Goal: Task Accomplishment & Management: Use online tool/utility

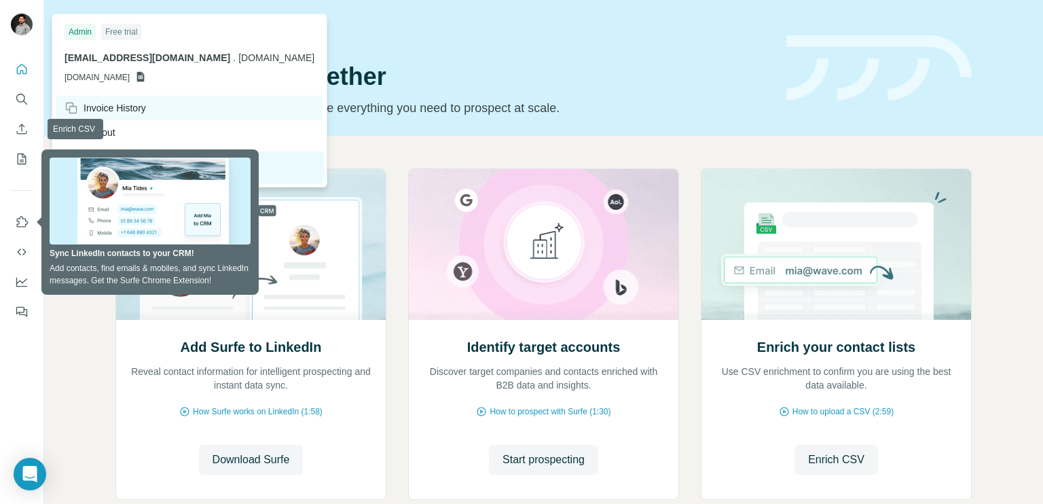
scroll to position [82, 0]
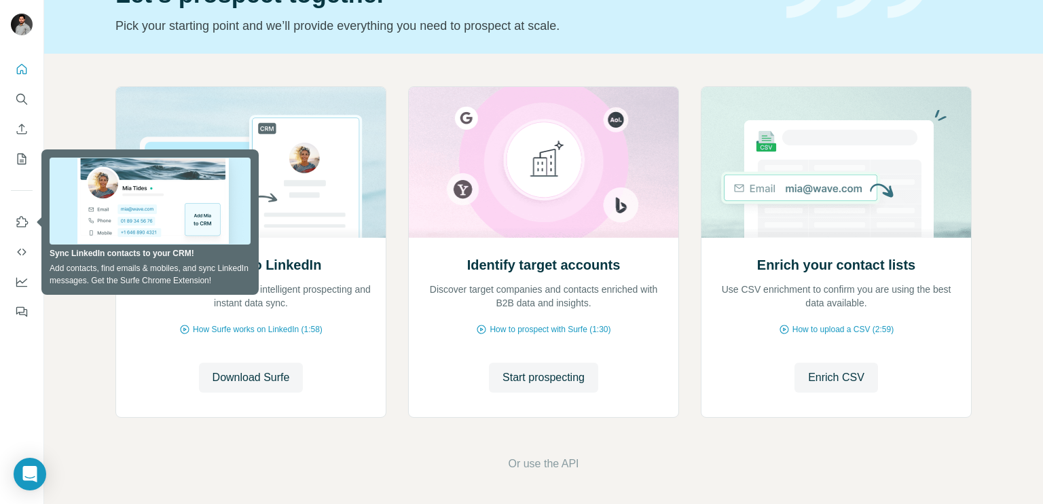
click at [396, 64] on div "Add Surfe to LinkedIn Reveal contact information for intelligent prospecting an…" at bounding box center [543, 279] width 999 height 451
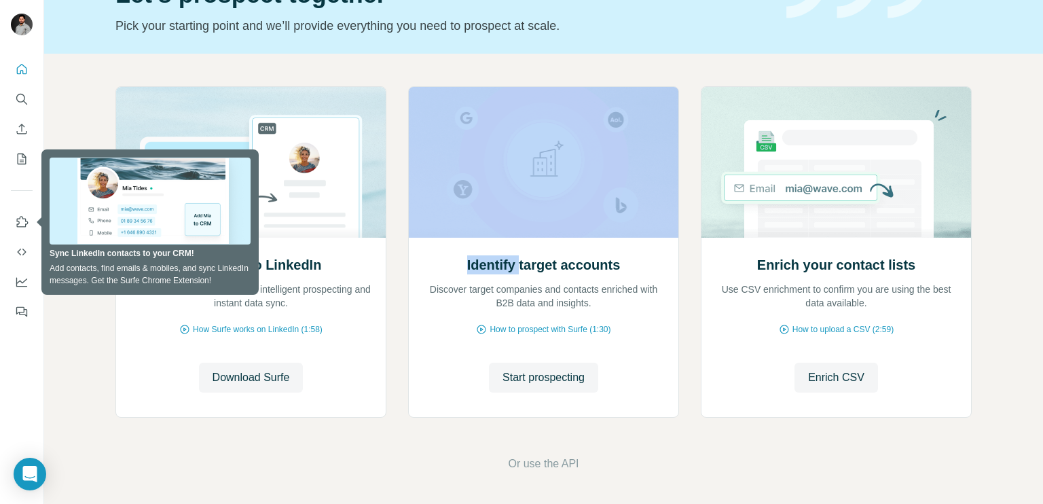
click at [396, 64] on div "Add Surfe to LinkedIn Reveal contact information for intelligent prospecting an…" at bounding box center [543, 279] width 999 height 451
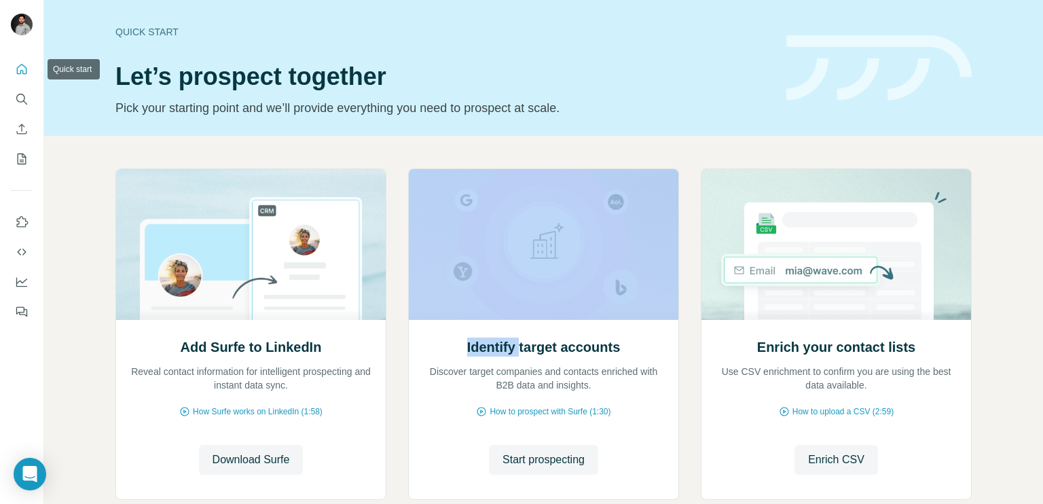
click at [20, 73] on icon "Quick start" at bounding box center [22, 69] width 10 height 10
click at [24, 98] on icon "Search" at bounding box center [20, 98] width 9 height 9
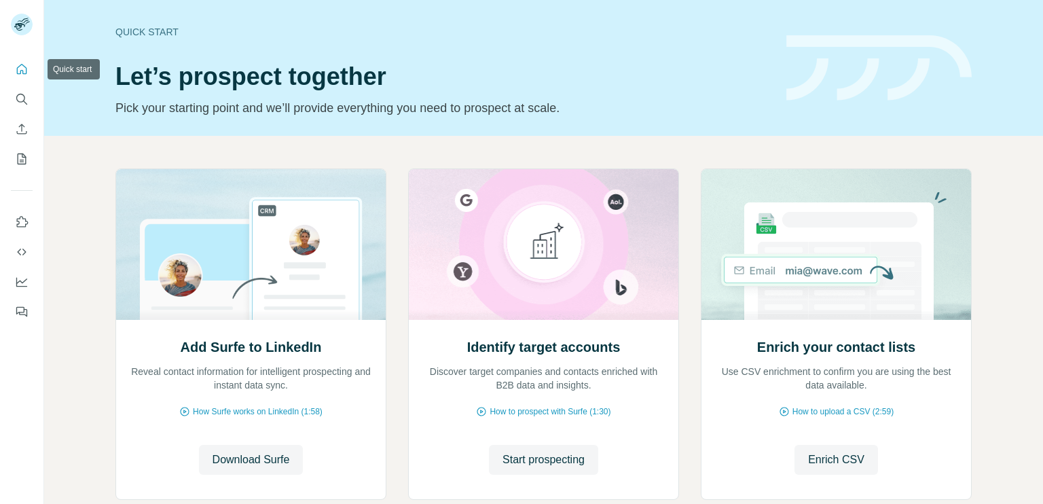
click at [22, 71] on icon "Quick start" at bounding box center [22, 69] width 14 height 14
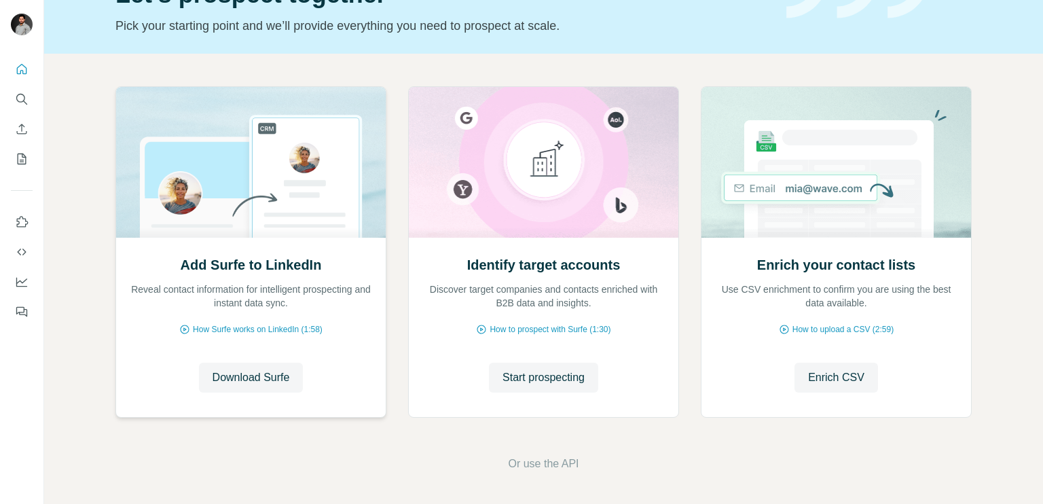
scroll to position [82, 0]
click at [260, 372] on span "Download Surfe" at bounding box center [250, 377] width 77 height 16
click at [28, 109] on button "Search" at bounding box center [22, 99] width 22 height 24
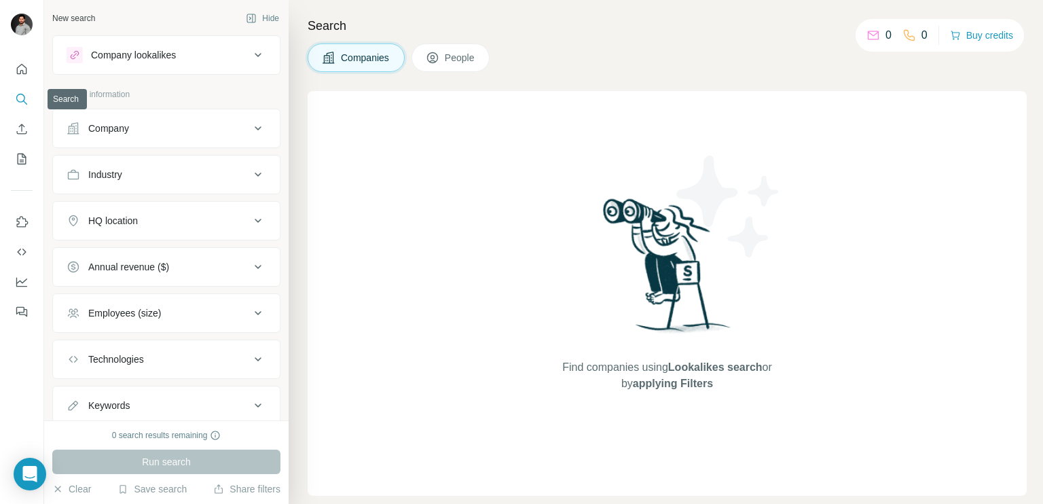
click at [28, 109] on button "Search" at bounding box center [22, 99] width 22 height 24
click at [179, 63] on button "Company lookalikes" at bounding box center [166, 55] width 227 height 33
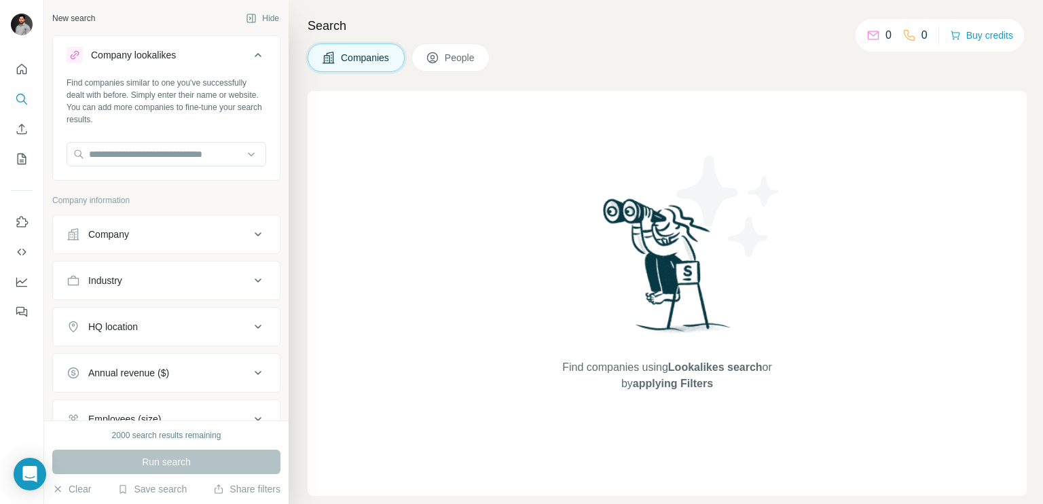
click at [179, 63] on button "Company lookalikes" at bounding box center [166, 58] width 227 height 38
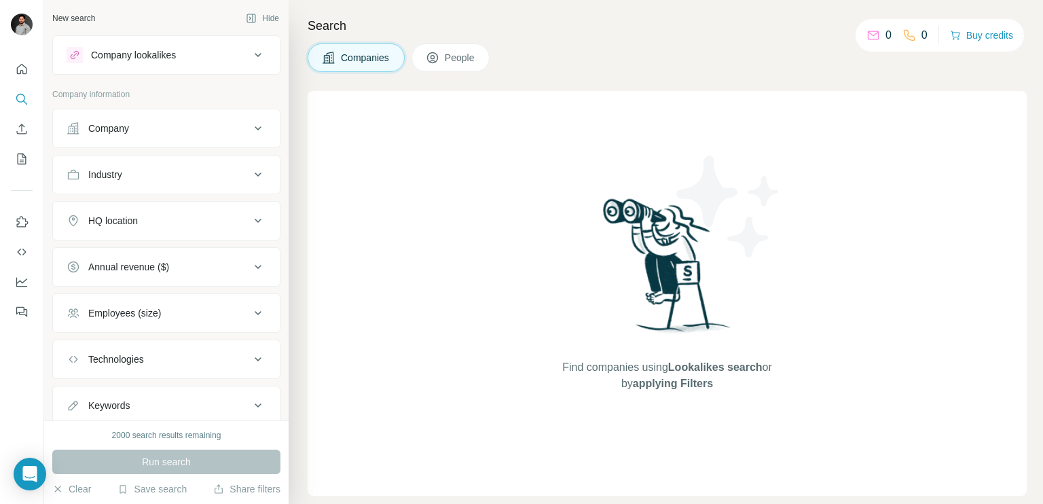
click at [179, 63] on button "Company lookalikes" at bounding box center [166, 55] width 227 height 33
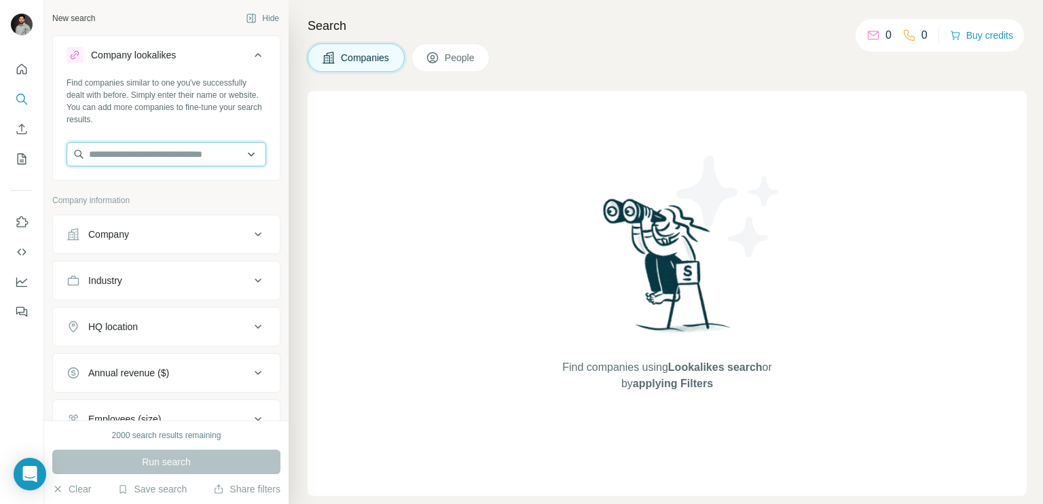
click at [144, 151] on input "text" at bounding box center [167, 154] width 200 height 24
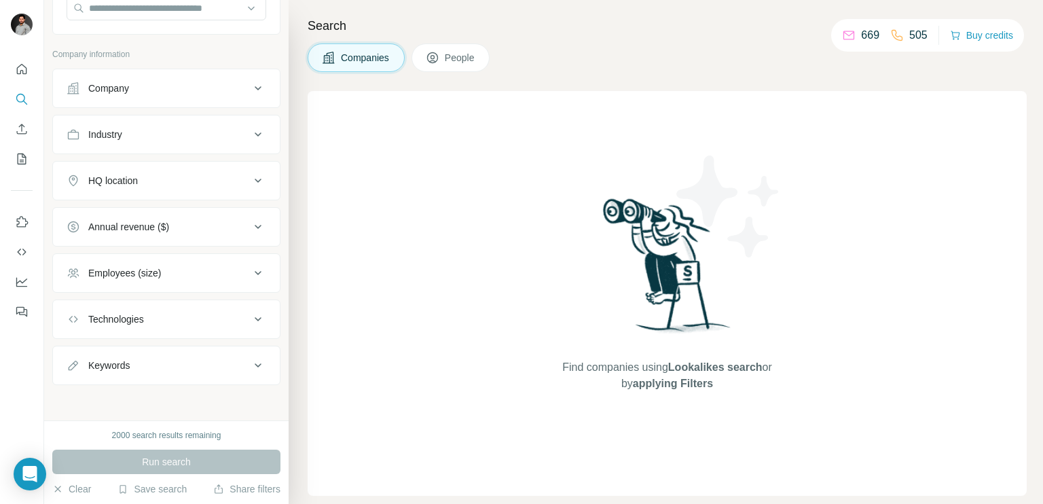
click at [160, 313] on div "Technologies" at bounding box center [158, 319] width 183 height 14
click at [147, 350] on input "text" at bounding box center [167, 353] width 200 height 24
type input "*"
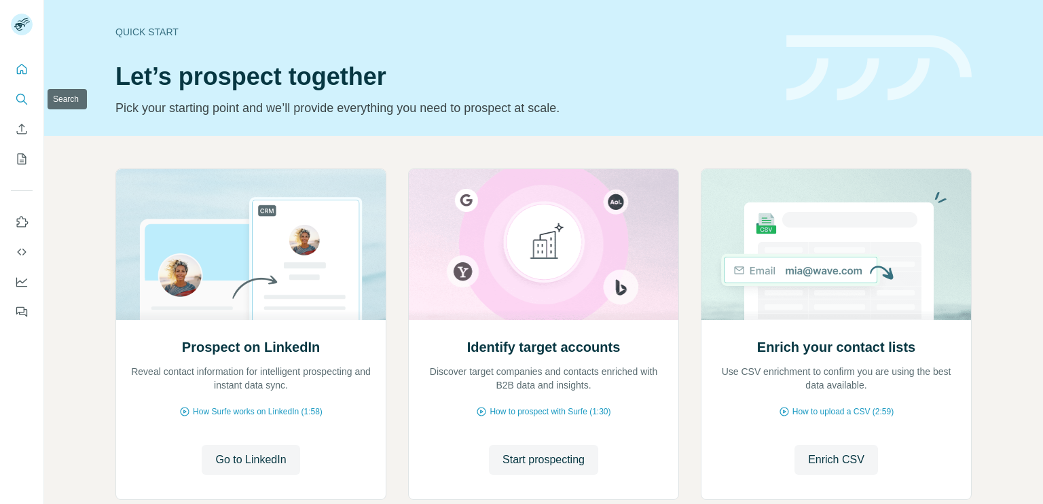
click at [24, 98] on icon "Search" at bounding box center [22, 99] width 14 height 14
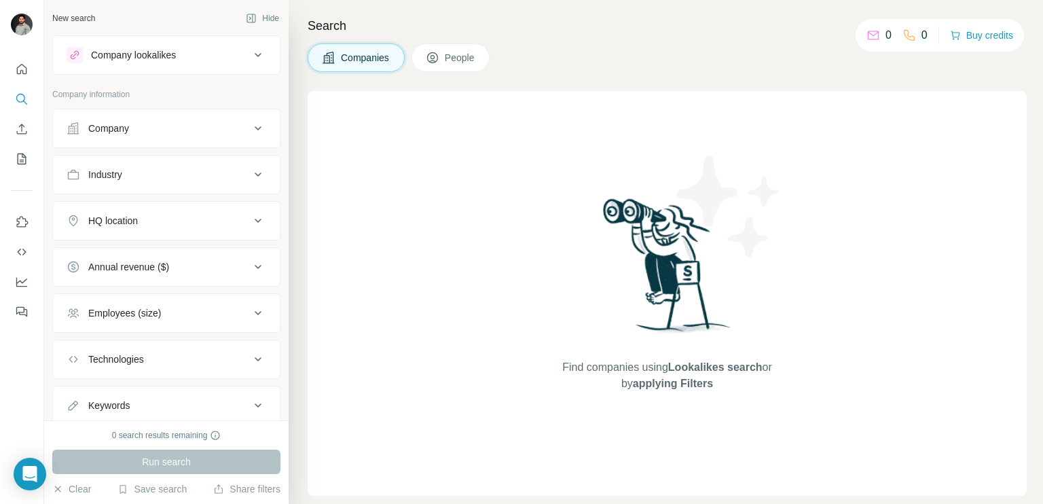
click at [234, 52] on div "Company lookalikes" at bounding box center [158, 55] width 183 height 16
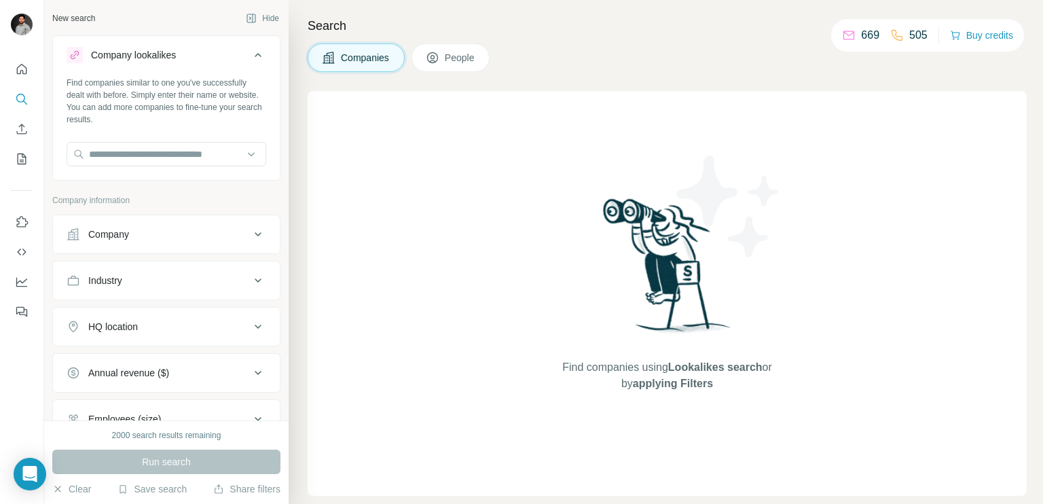
scroll to position [61, 0]
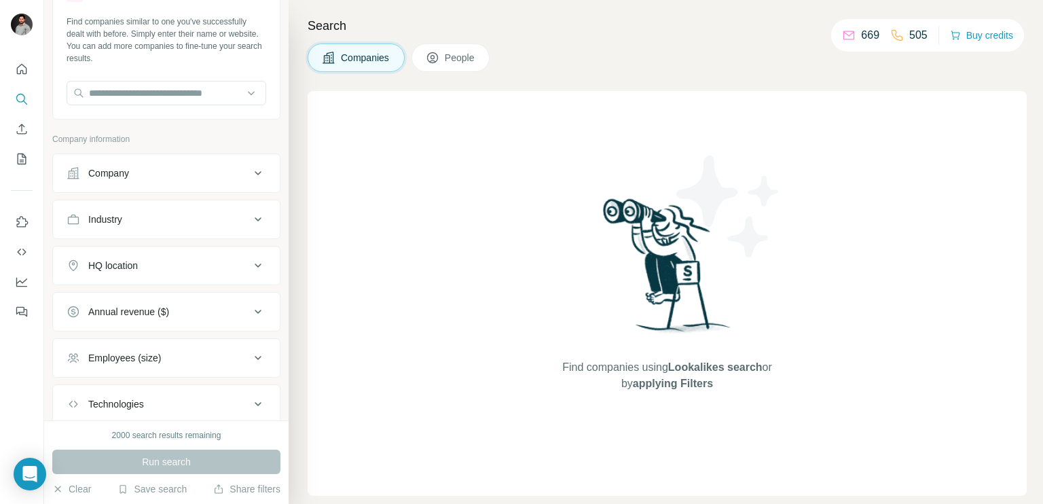
click at [133, 276] on button "HQ location" at bounding box center [166, 265] width 227 height 33
click at [133, 276] on button "HQ location" at bounding box center [166, 268] width 227 height 38
click at [141, 261] on div "HQ location" at bounding box center [158, 266] width 183 height 14
click at [119, 298] on input "text" at bounding box center [167, 299] width 200 height 24
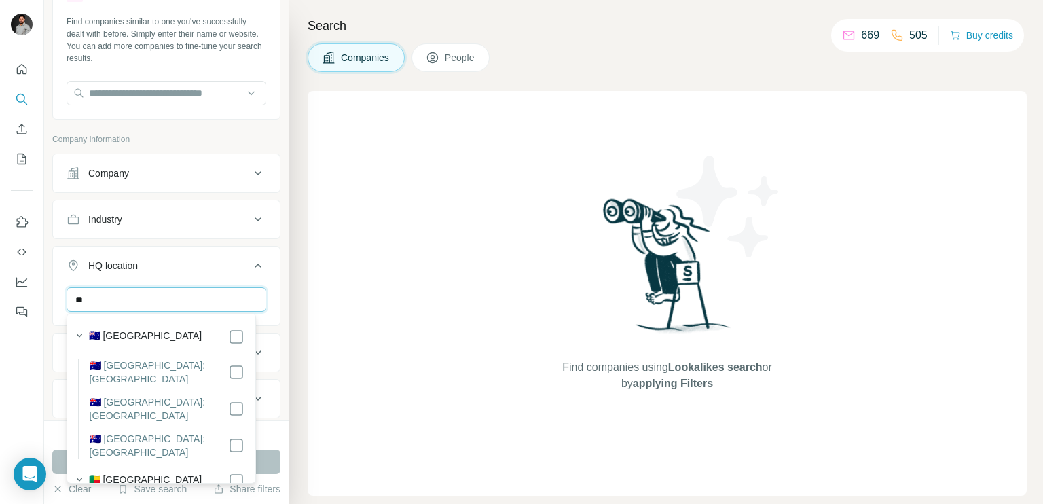
type input "*"
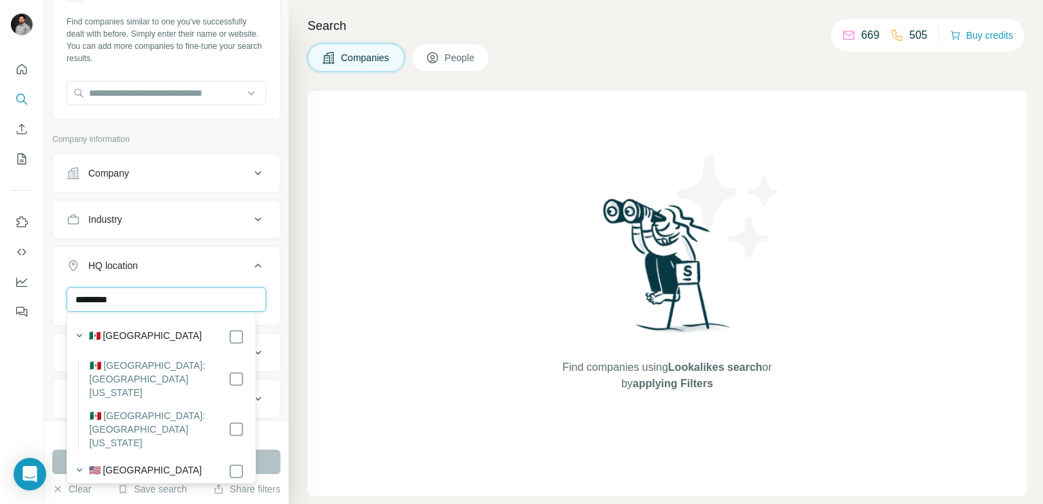
scroll to position [0, 0]
type input "*********"
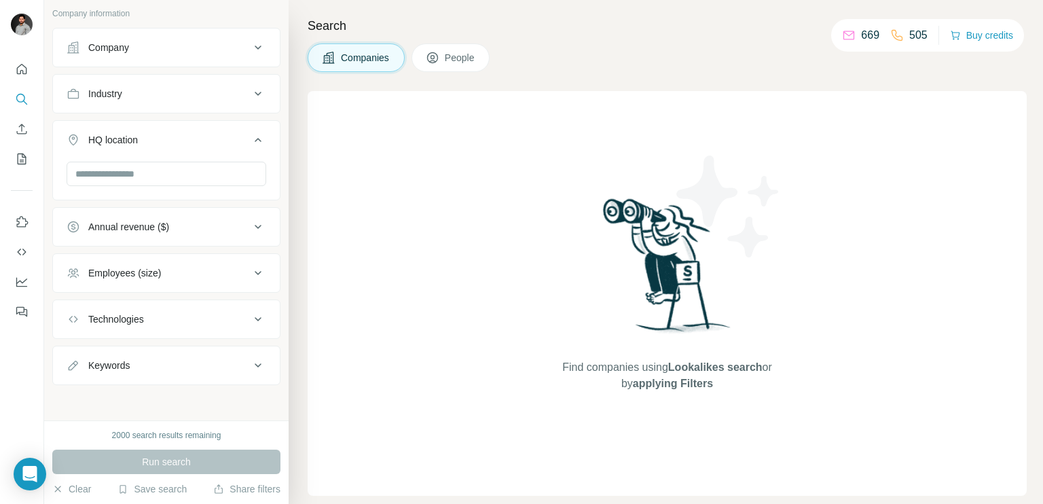
click at [157, 374] on button "Keywords" at bounding box center [166, 365] width 227 height 33
click at [167, 322] on div "Technologies" at bounding box center [158, 319] width 183 height 14
click at [115, 358] on input "text" at bounding box center [167, 353] width 200 height 24
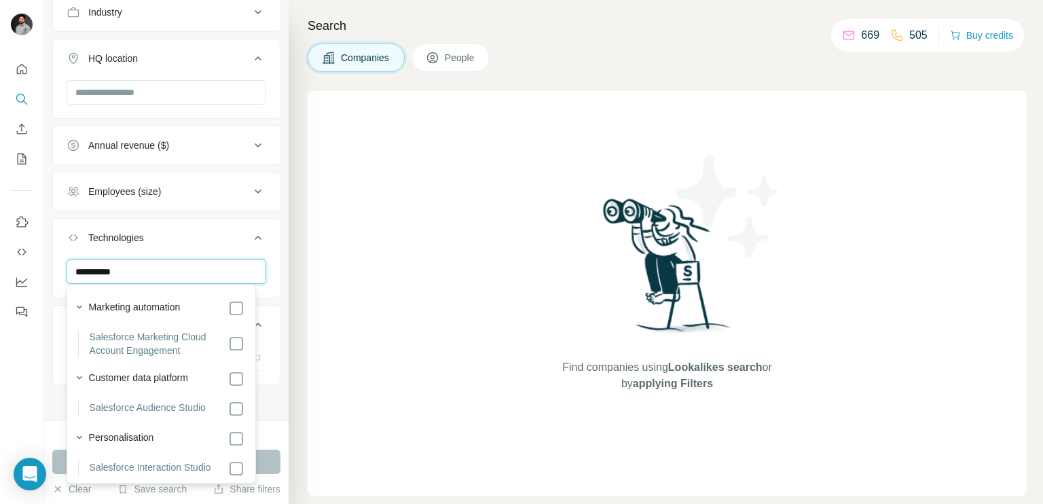
type input "**********"
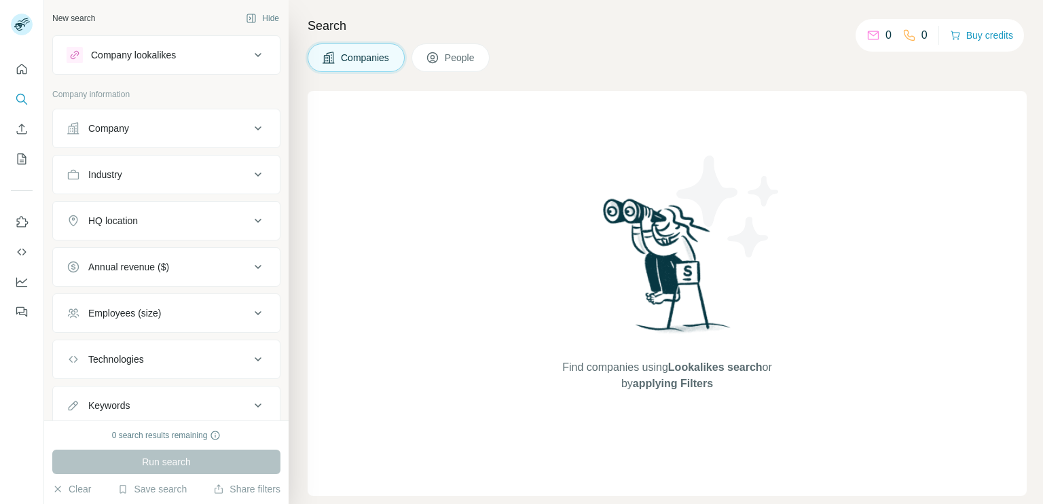
click at [136, 358] on div "Technologies" at bounding box center [116, 359] width 56 height 14
click at [119, 392] on input "text" at bounding box center [167, 393] width 200 height 24
type input "**********"
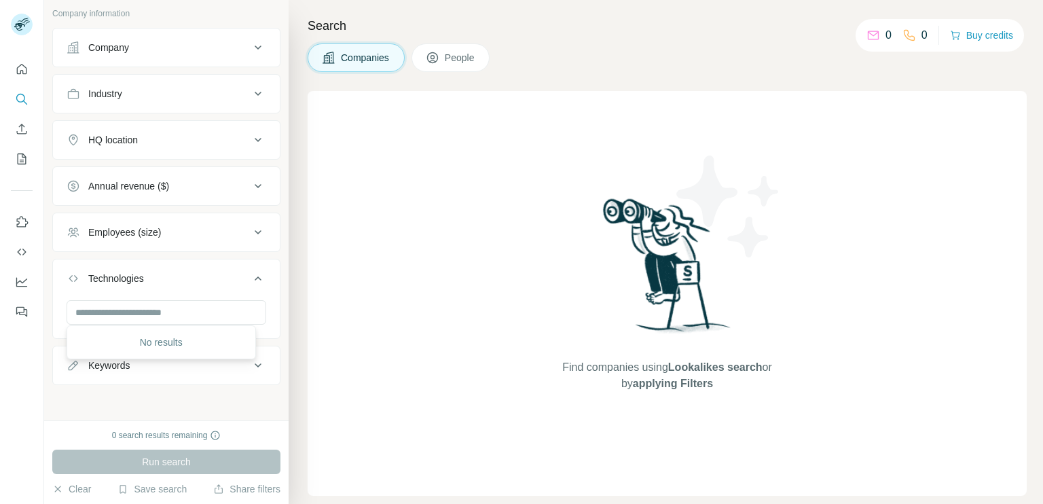
click at [164, 407] on div "New search Hide Company lookalikes Company information Company Industry HQ loca…" at bounding box center [166, 210] width 244 height 420
click at [211, 368] on div "Keywords" at bounding box center [158, 365] width 183 height 14
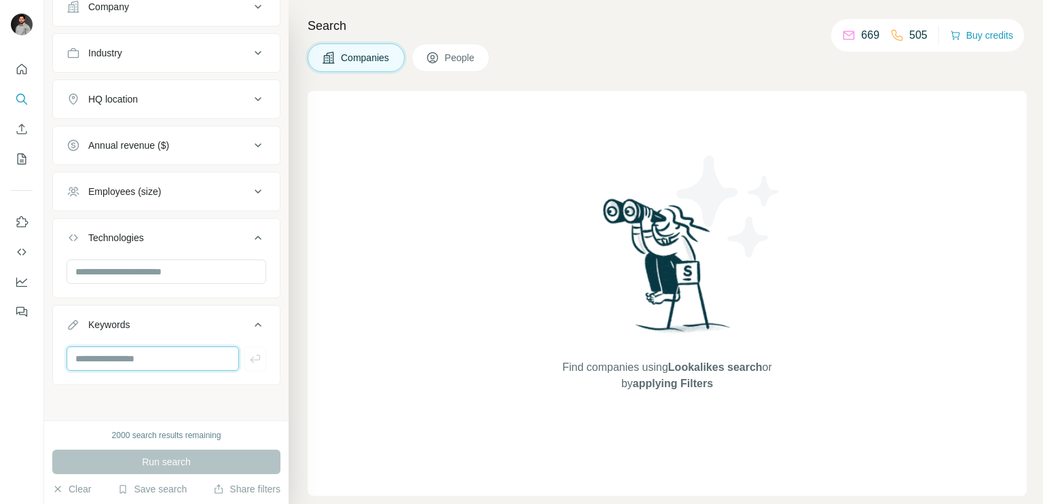
click at [157, 365] on input "text" at bounding box center [153, 358] width 172 height 24
type input "**********"
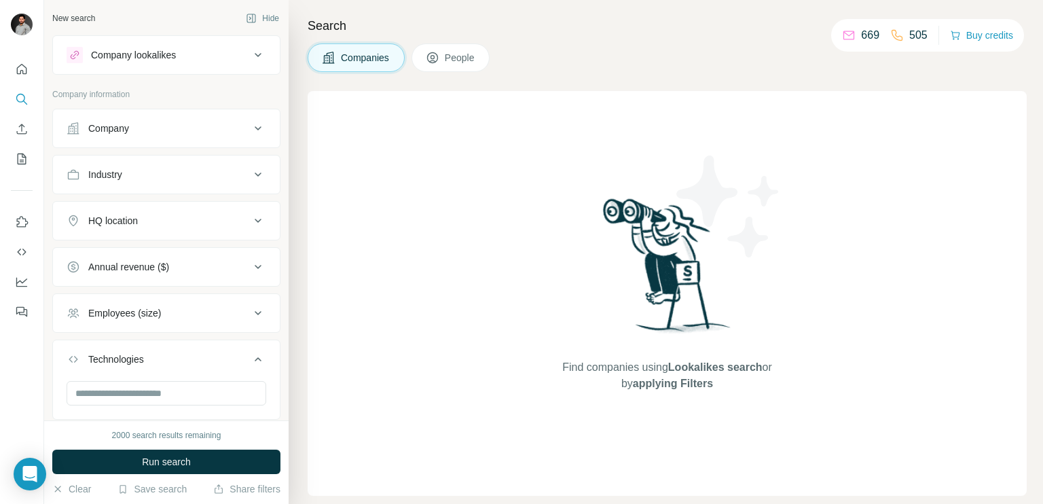
click at [135, 217] on div "HQ location" at bounding box center [113, 221] width 50 height 14
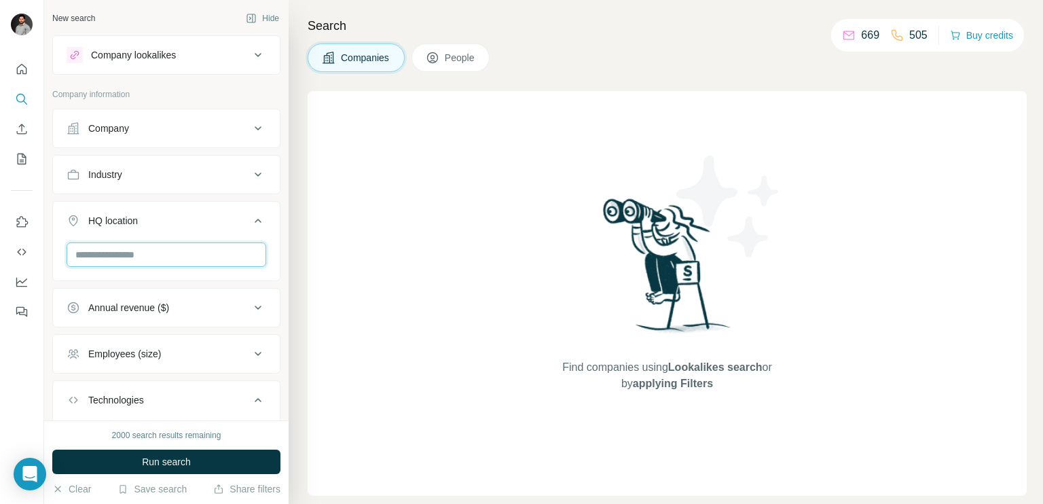
click at [134, 252] on input "text" at bounding box center [167, 254] width 200 height 24
type input "**********"
click at [160, 283] on div "No results" at bounding box center [161, 285] width 183 height 27
click at [101, 253] on input "**********" at bounding box center [167, 254] width 200 height 24
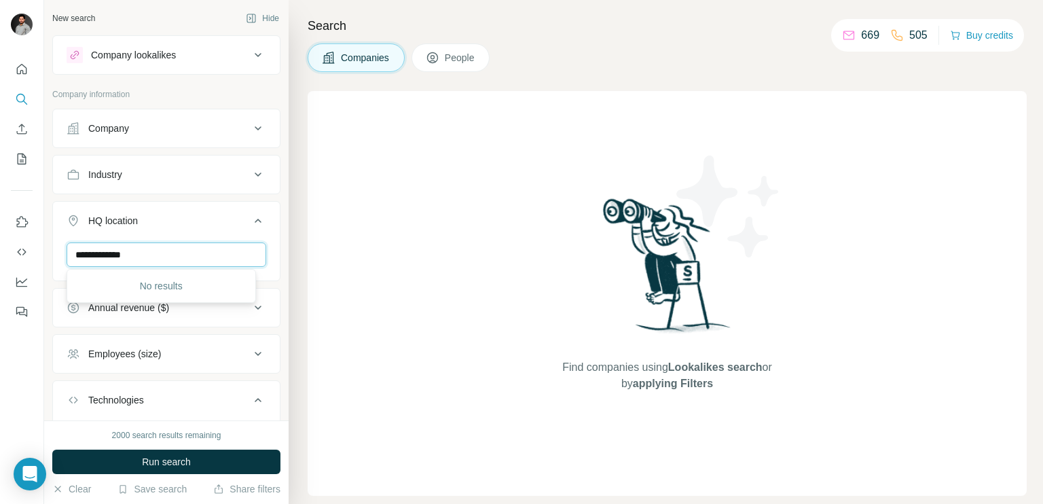
click at [101, 253] on input "**********" at bounding box center [167, 254] width 200 height 24
type input "********"
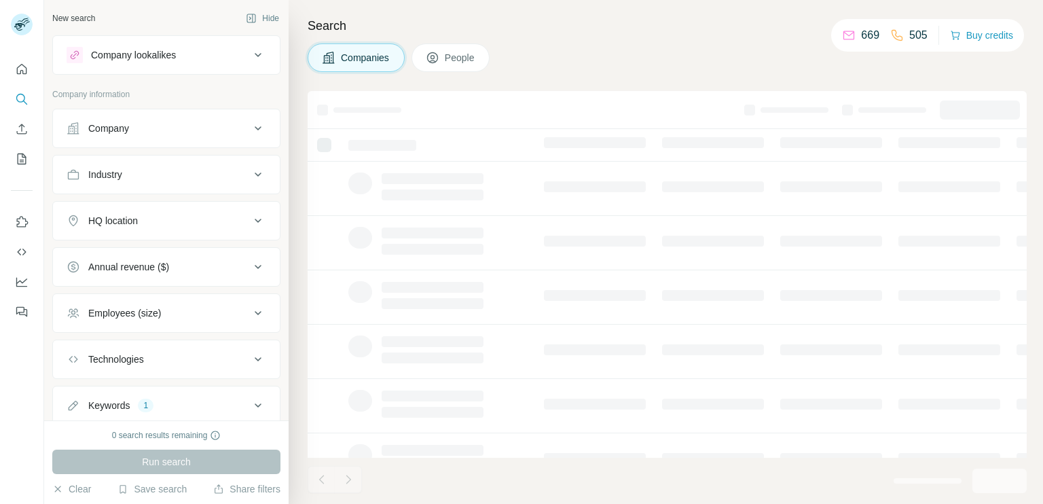
click at [175, 226] on div "HQ location" at bounding box center [158, 221] width 183 height 14
click at [131, 255] on input at bounding box center [159, 254] width 168 height 15
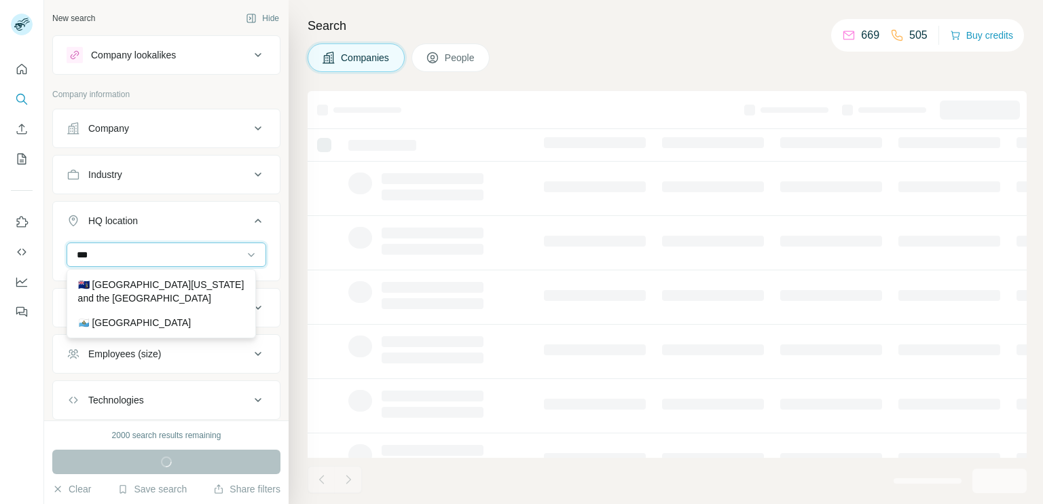
type input "***"
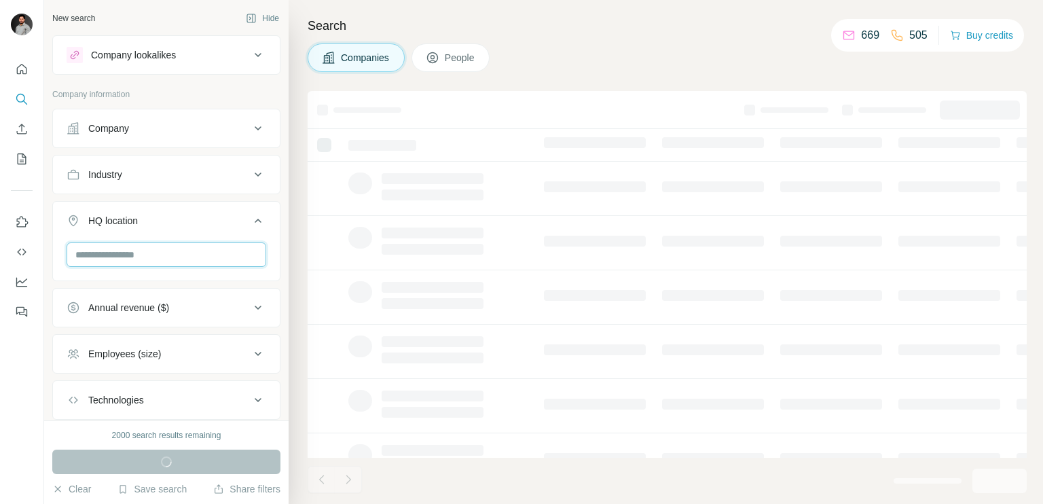
click at [131, 255] on input "text" at bounding box center [167, 254] width 200 height 24
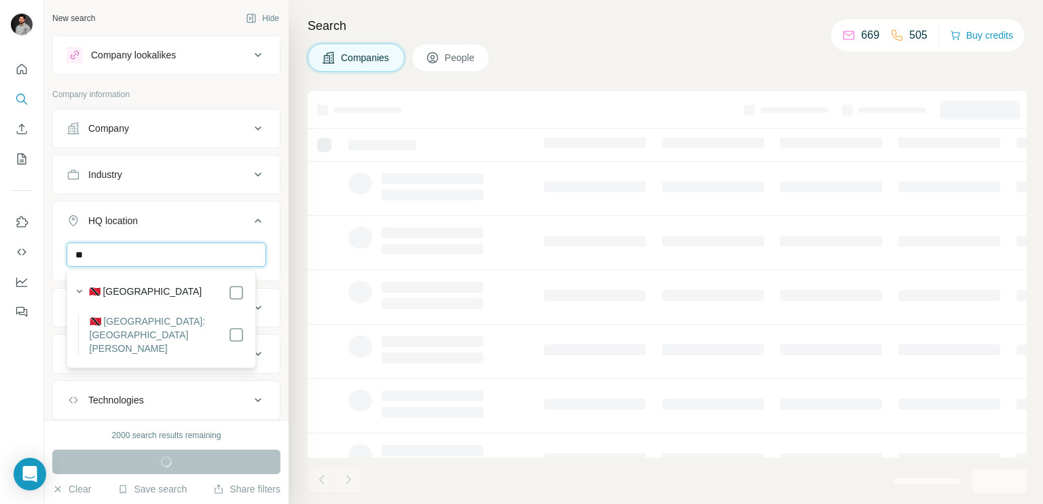
type input "*"
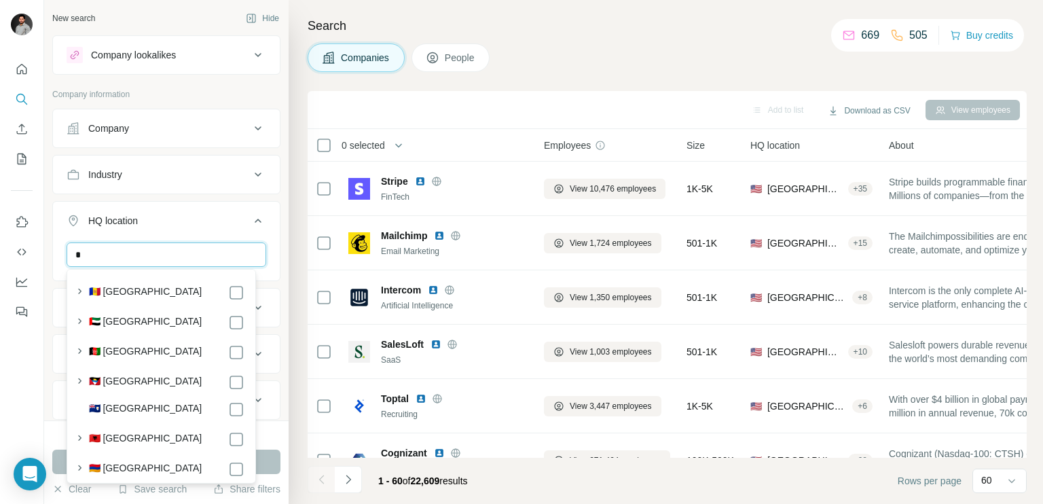
click at [98, 248] on input "*" at bounding box center [167, 254] width 200 height 24
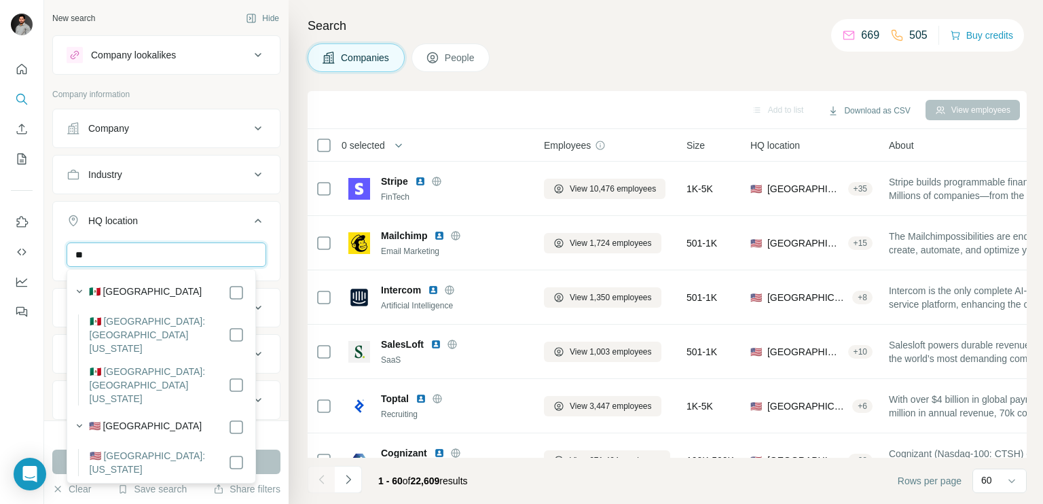
type input "*"
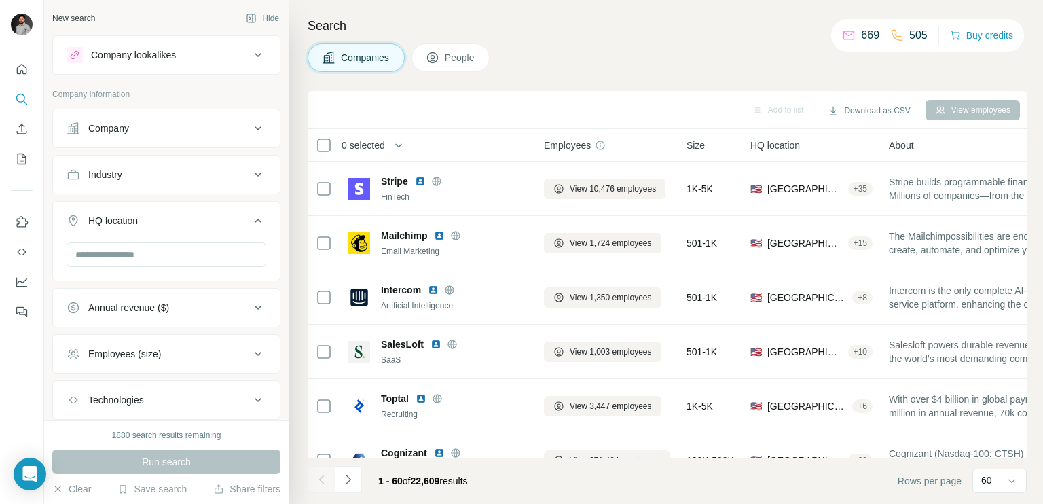
click at [250, 224] on icon at bounding box center [258, 220] width 16 height 16
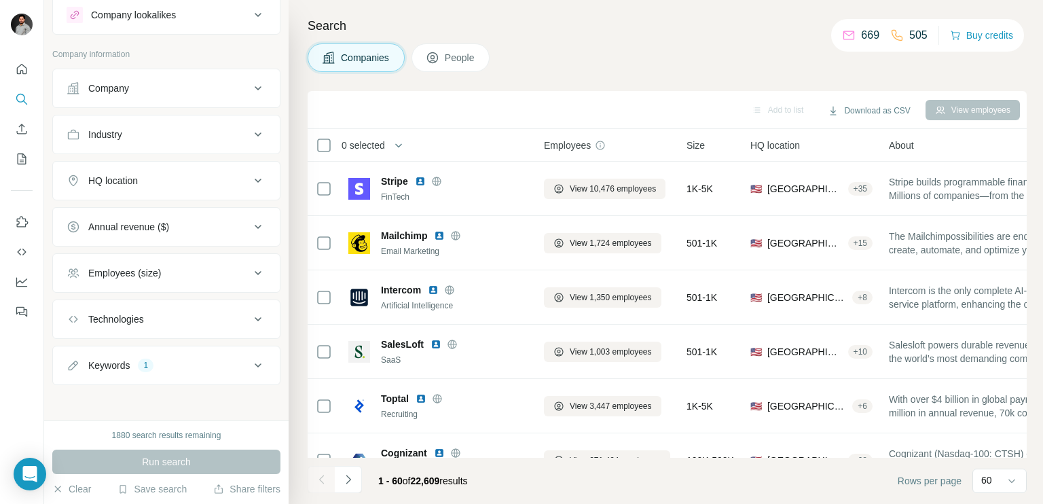
click at [138, 314] on div "Technologies" at bounding box center [116, 319] width 56 height 14
click at [126, 344] on input "text" at bounding box center [167, 353] width 200 height 24
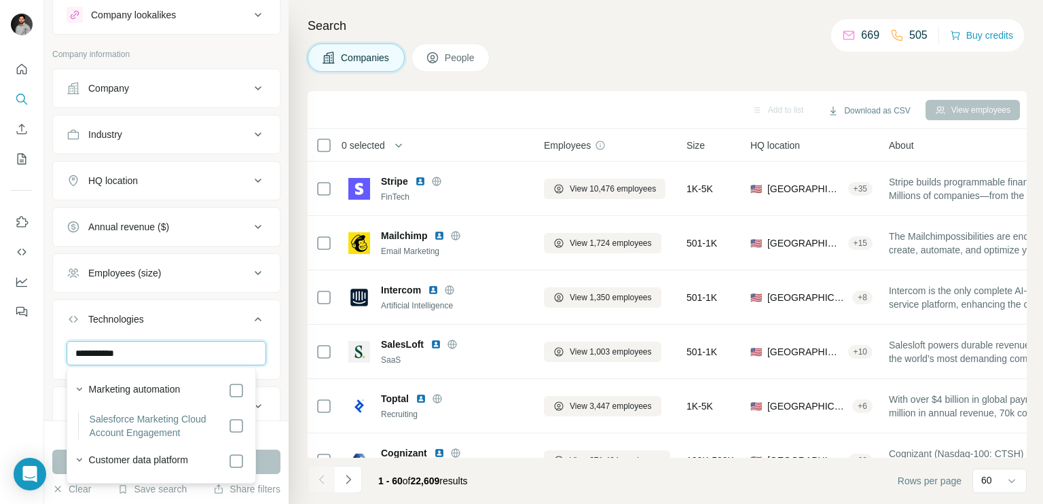
scroll to position [0, 0]
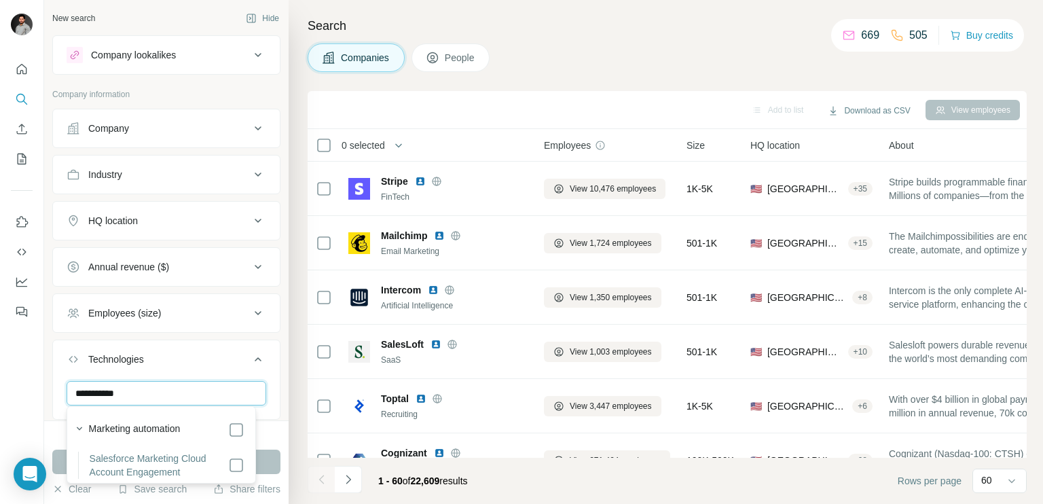
type input "**********"
click at [448, 59] on span "People" at bounding box center [460, 58] width 31 height 14
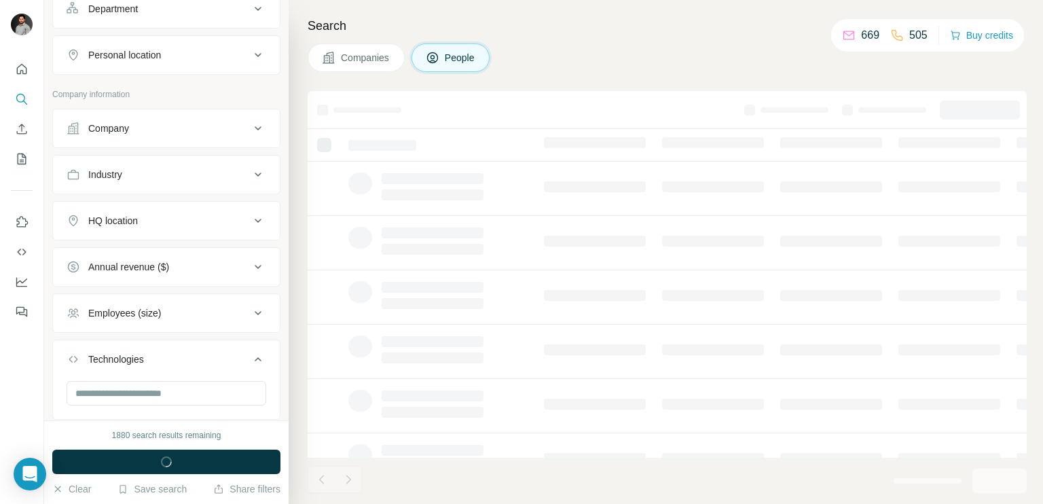
scroll to position [291, 0]
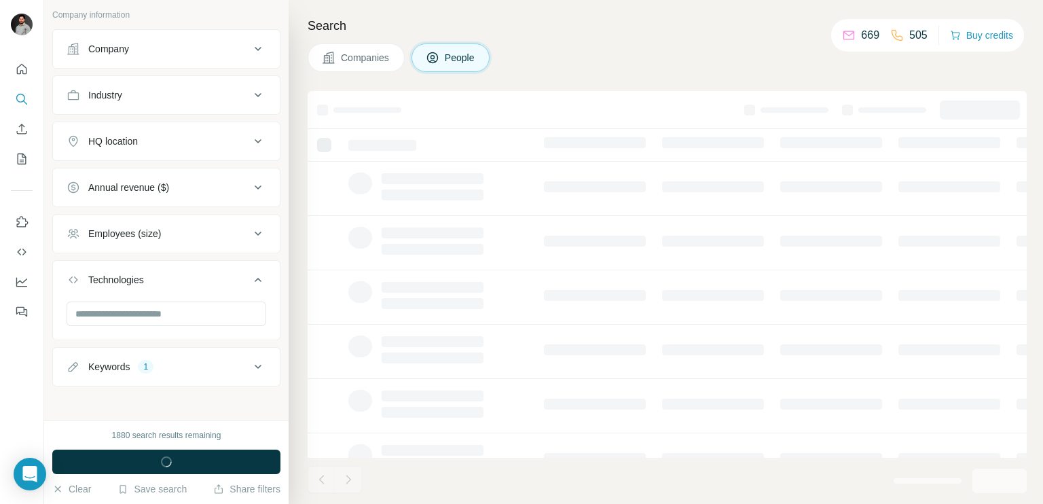
click at [155, 273] on div "Technologies" at bounding box center [158, 280] width 183 height 14
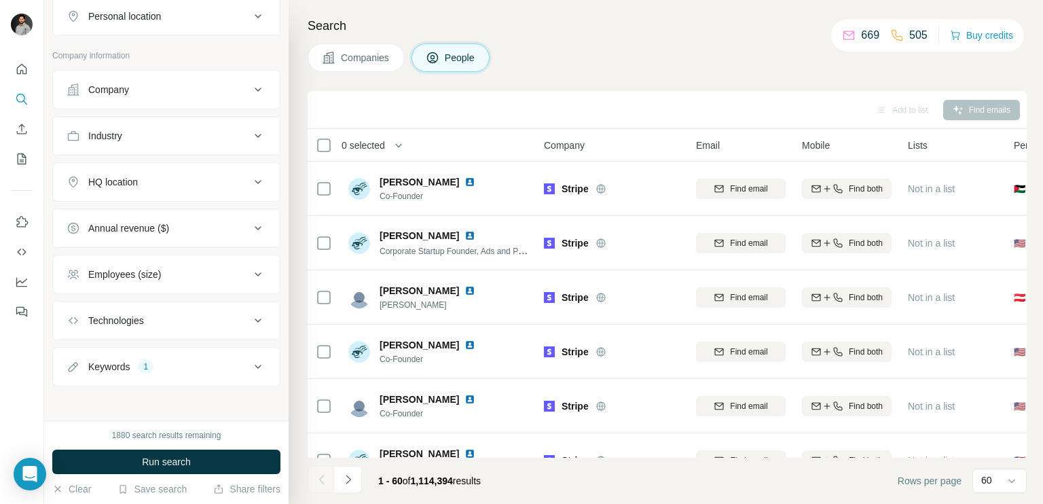
click at [122, 316] on div "Technologies" at bounding box center [116, 321] width 56 height 14
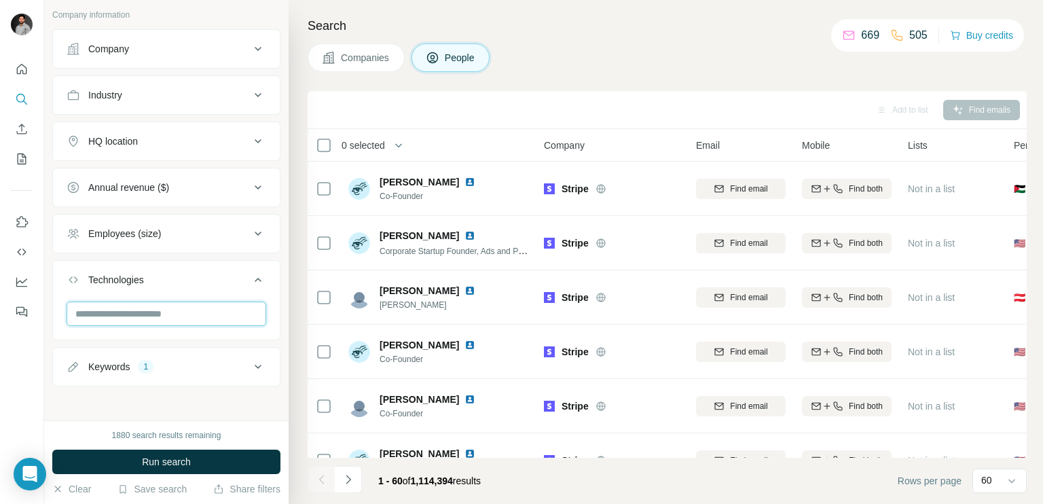
click at [109, 303] on input "text" at bounding box center [167, 313] width 200 height 24
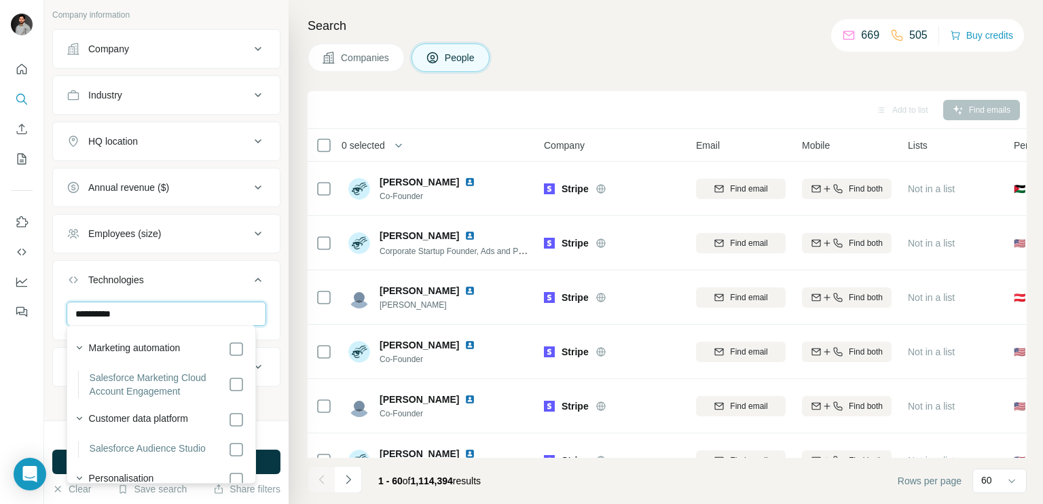
scroll to position [228, 0]
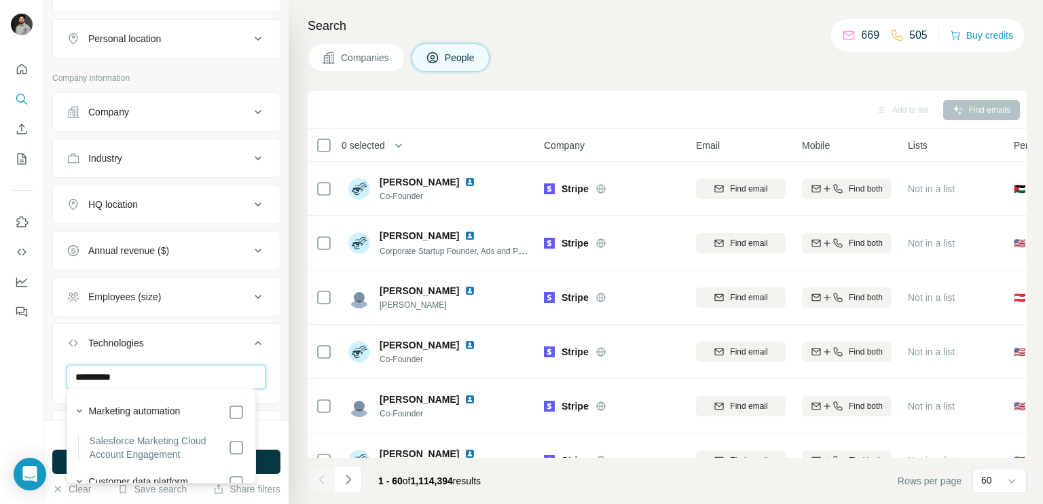
type input "**********"
click at [155, 209] on button "HQ location" at bounding box center [166, 204] width 227 height 33
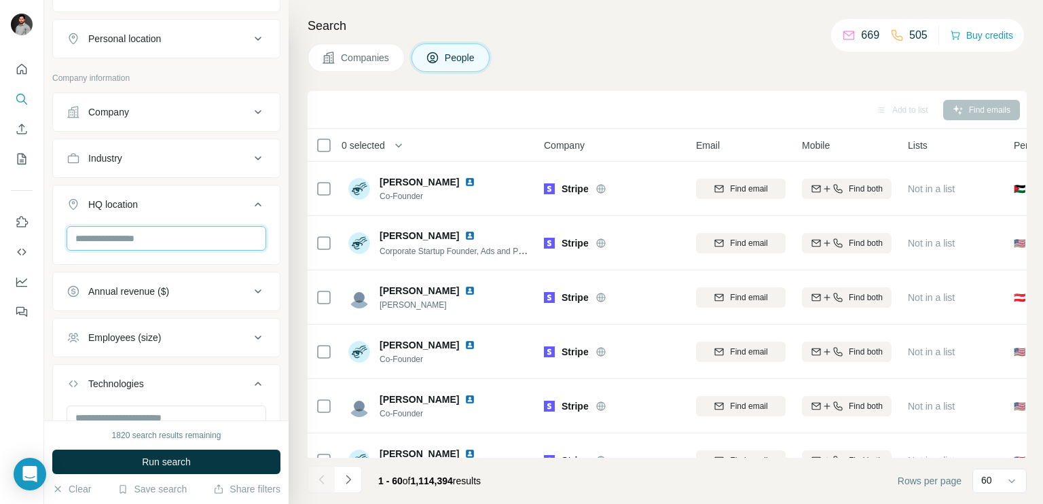
click at [120, 232] on input "text" at bounding box center [167, 238] width 200 height 24
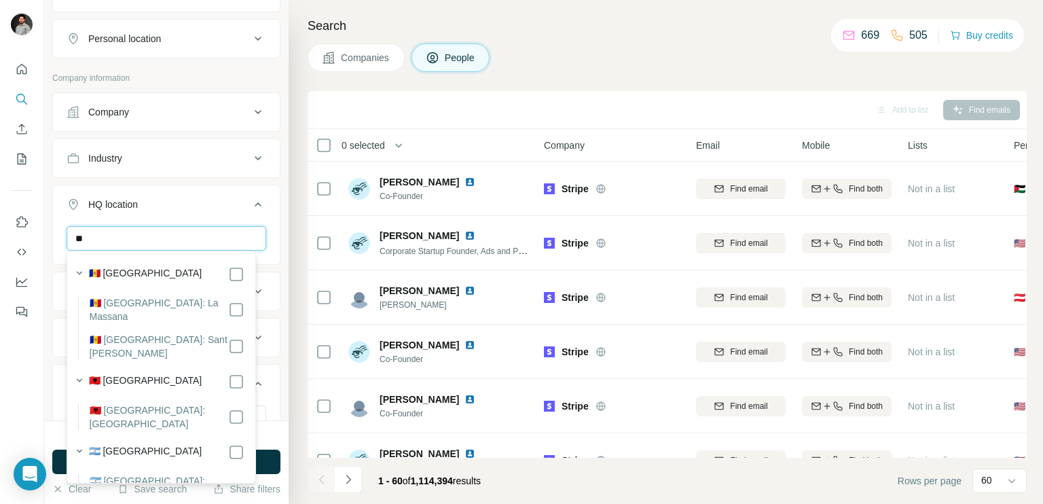
type input "*"
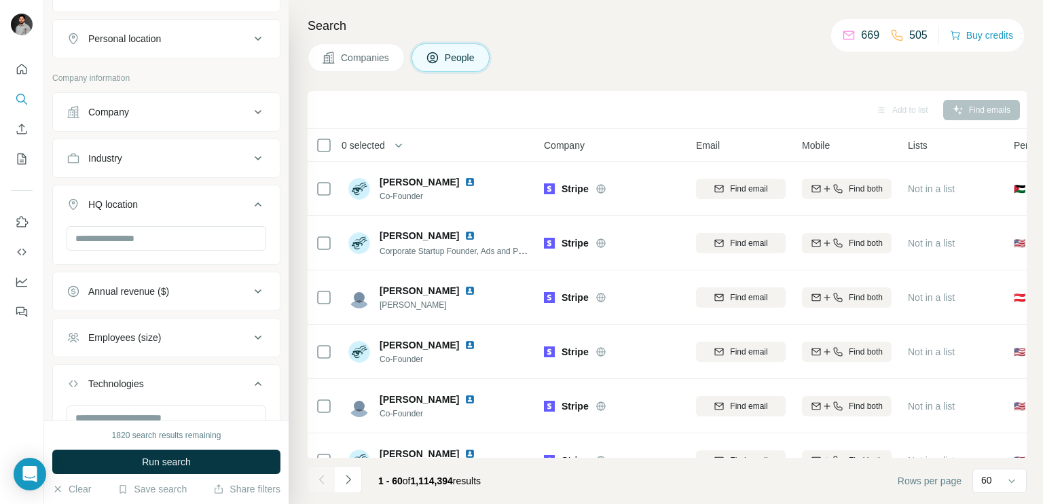
click at [375, 56] on span "Companies" at bounding box center [366, 58] width 50 height 14
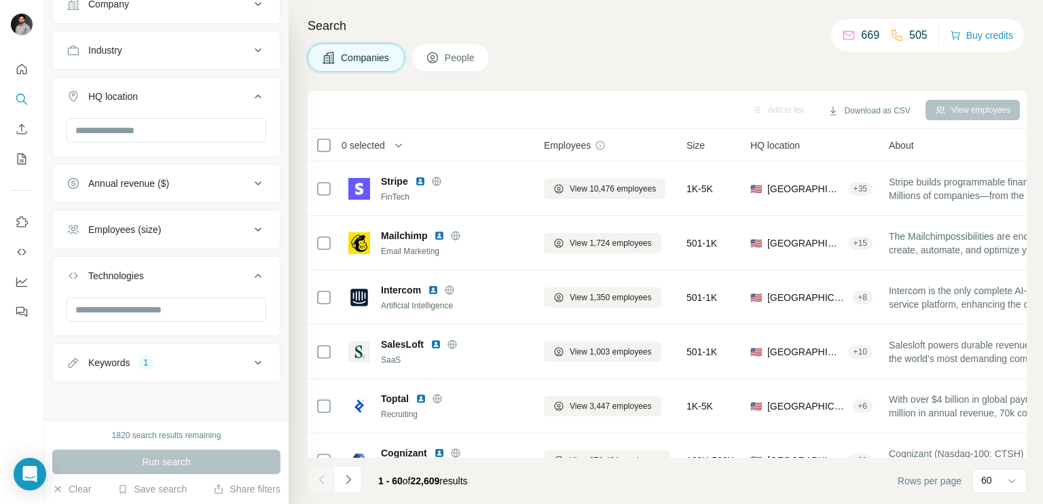
scroll to position [18, 0]
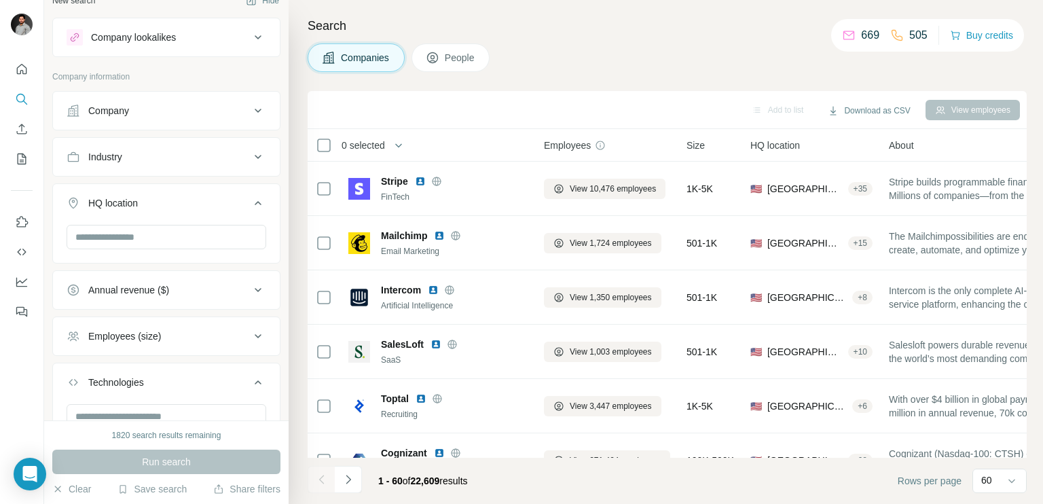
click at [375, 56] on span "Companies" at bounding box center [366, 58] width 50 height 14
click at [176, 227] on input "text" at bounding box center [167, 237] width 200 height 24
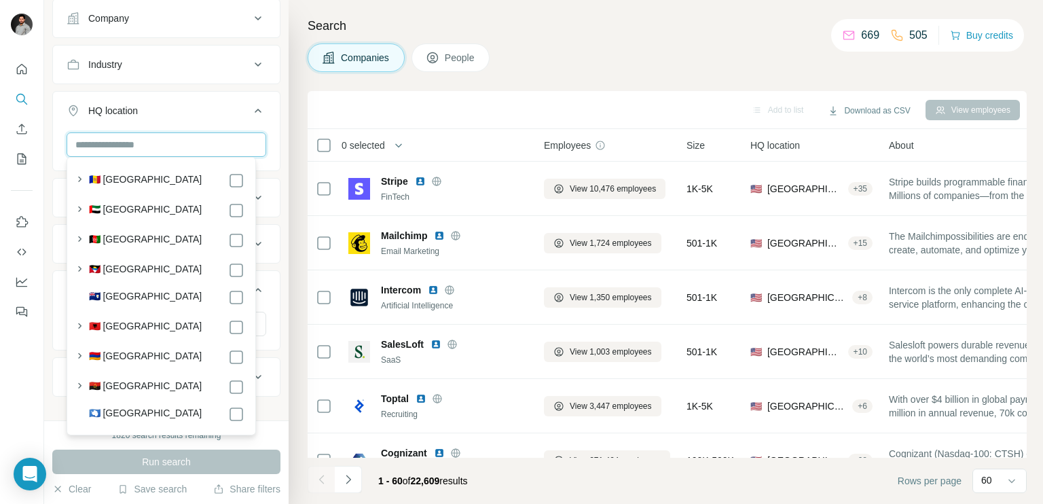
scroll to position [113, 0]
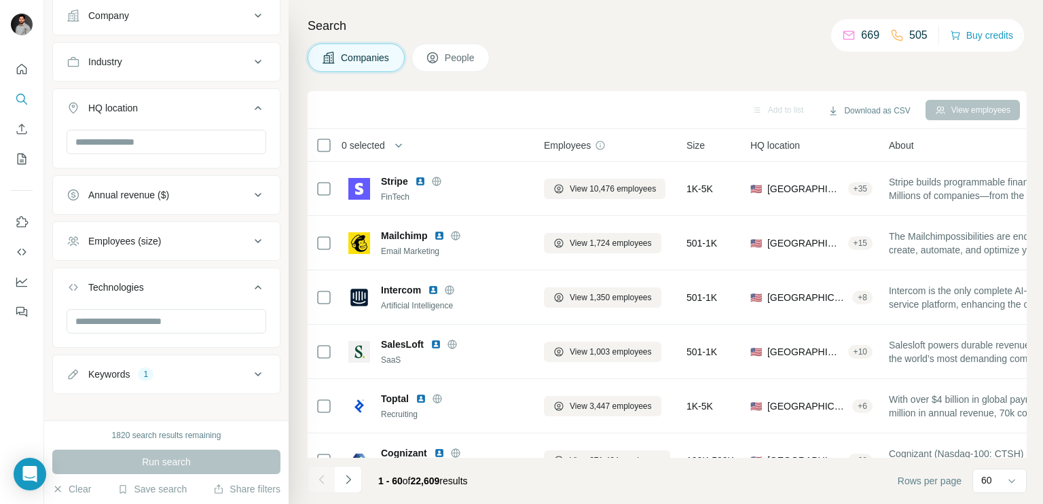
click at [250, 111] on icon at bounding box center [258, 108] width 16 height 16
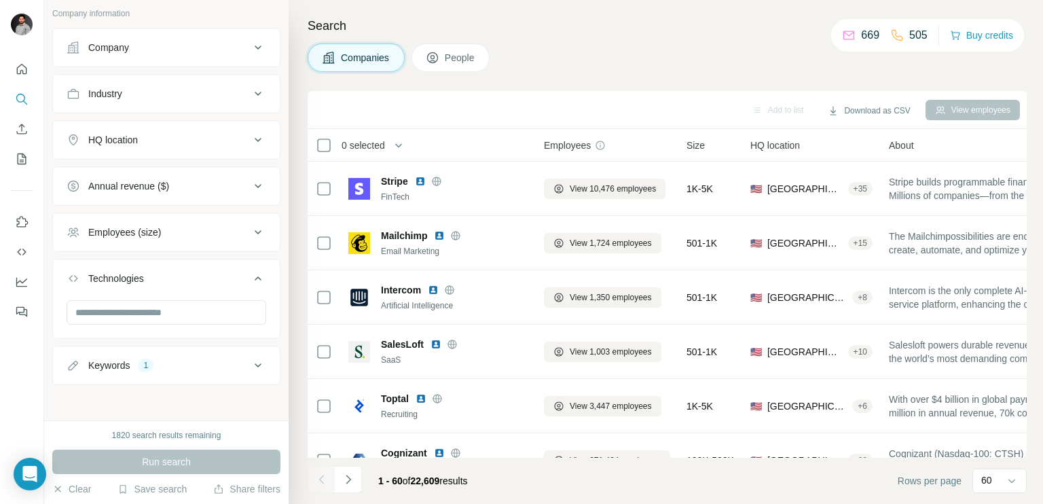
click at [250, 360] on icon at bounding box center [258, 365] width 16 height 16
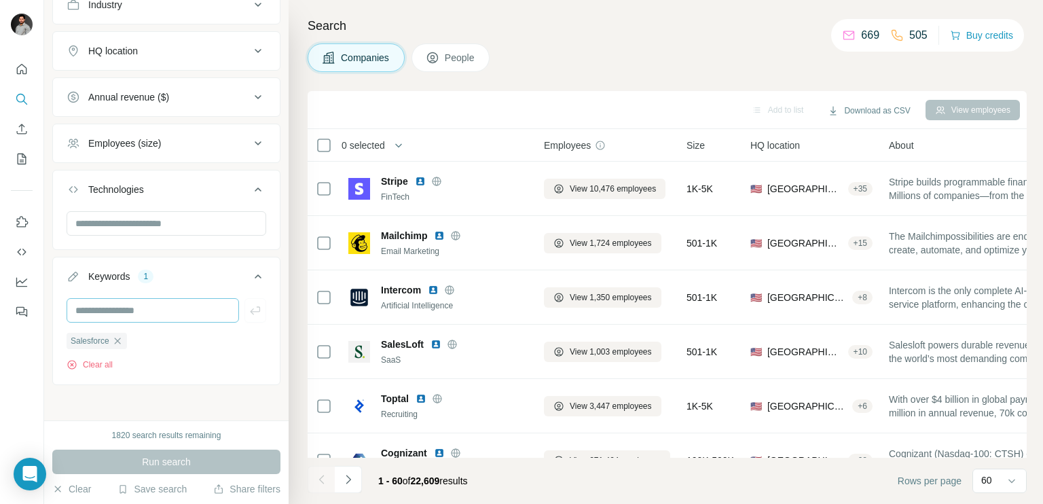
scroll to position [170, 0]
click at [119, 336] on icon "button" at bounding box center [117, 340] width 11 height 11
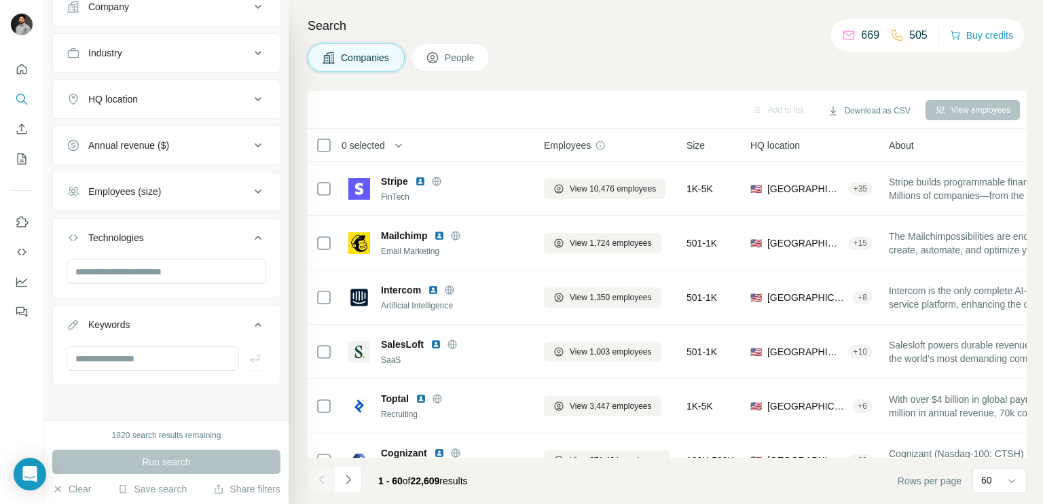
scroll to position [0, 0]
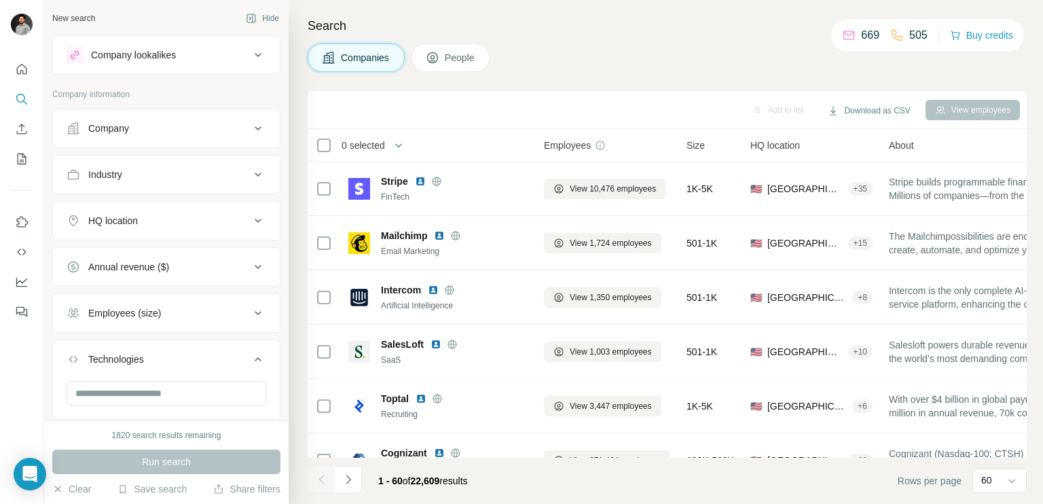
click at [157, 217] on div "HQ location" at bounding box center [158, 221] width 183 height 14
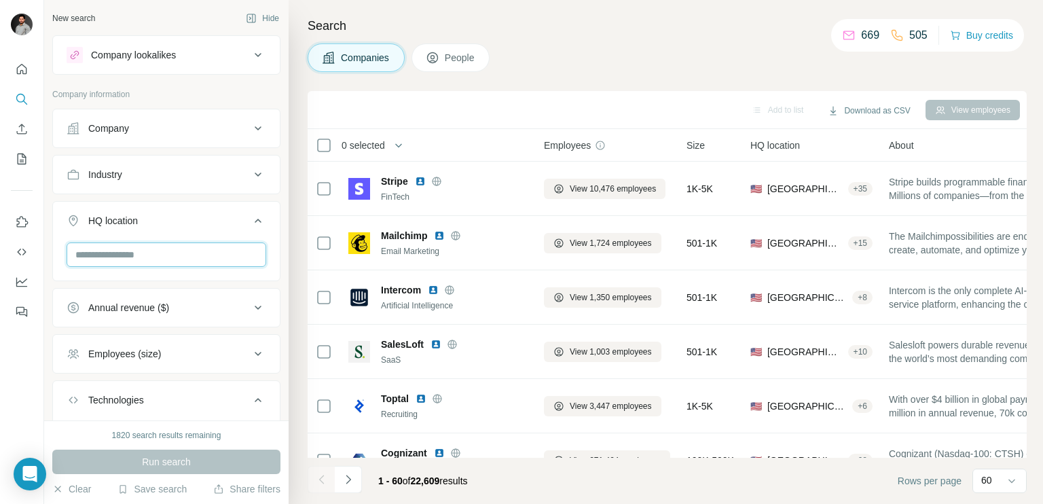
click at [153, 252] on input "text" at bounding box center [167, 254] width 200 height 24
type input "*"
type input "**********"
